Goal: Check status: Check status

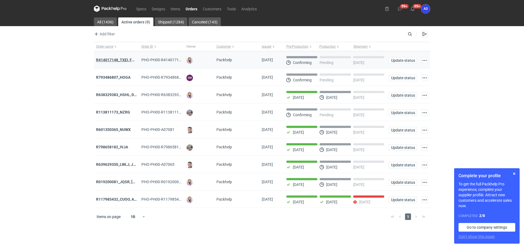
click at [120, 60] on strong "R414017148_TXEI, FODU, EARC" at bounding box center [123, 60] width 55 height 4
